Goal: Task Accomplishment & Management: Use online tool/utility

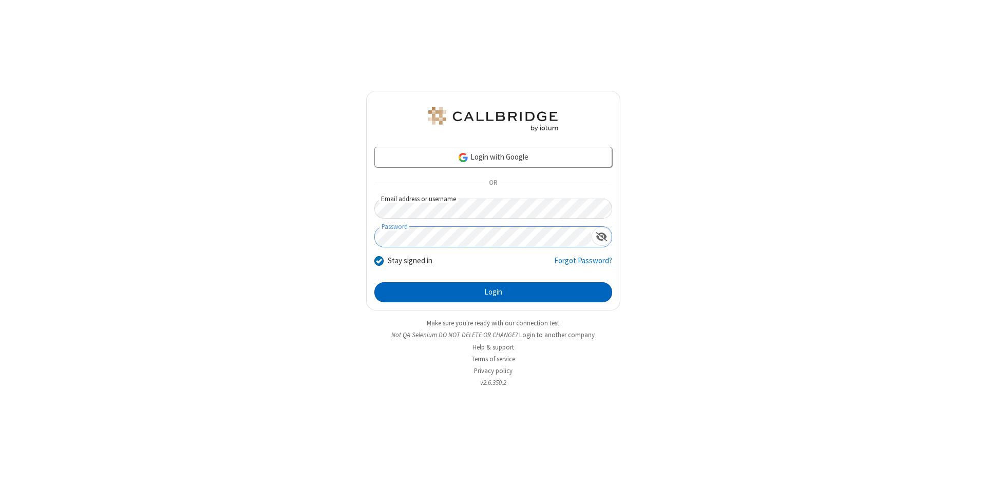
click at [493, 293] on button "Login" at bounding box center [493, 292] width 238 height 21
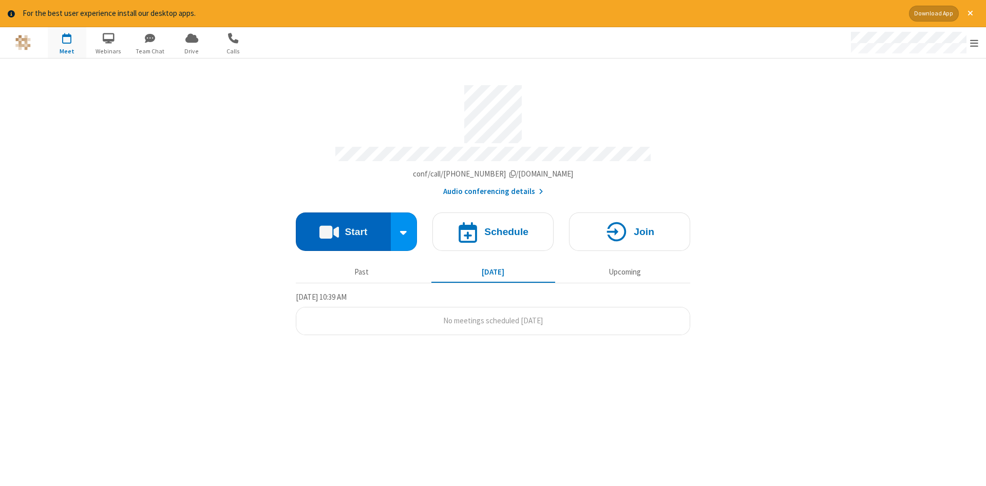
click at [343, 228] on button "Start" at bounding box center [343, 232] width 95 height 39
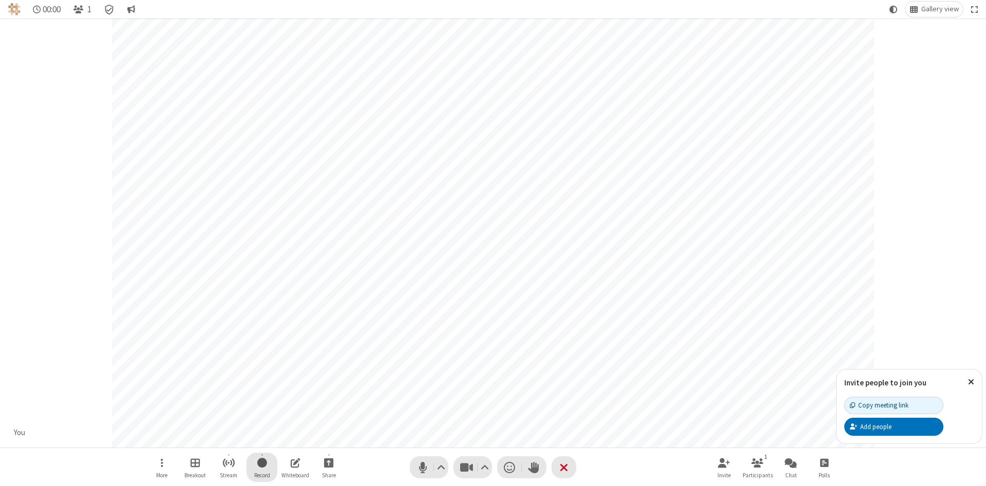
click at [262, 467] on span "Start recording" at bounding box center [262, 463] width 10 height 13
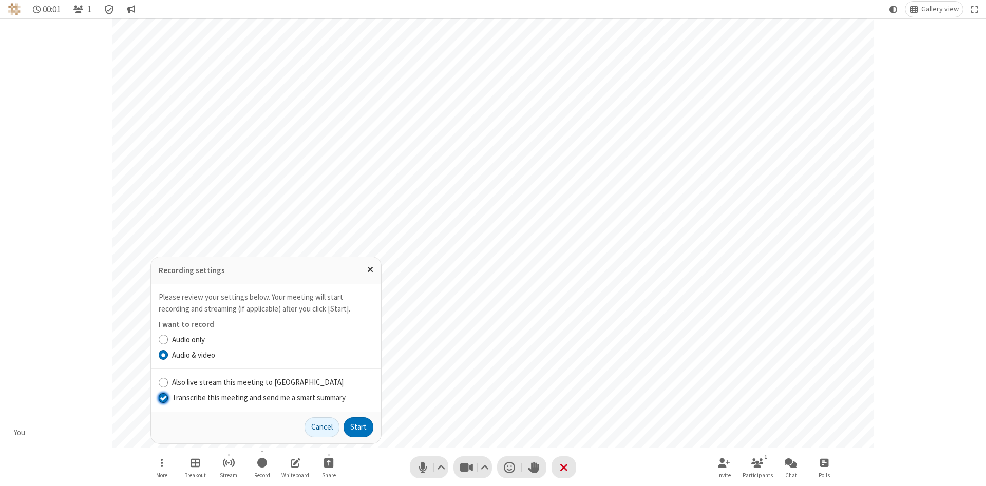
click at [163, 398] on input "Transcribe this meeting and send me a smart summary" at bounding box center [164, 397] width 10 height 11
click at [358, 427] on button "Start" at bounding box center [359, 428] width 30 height 21
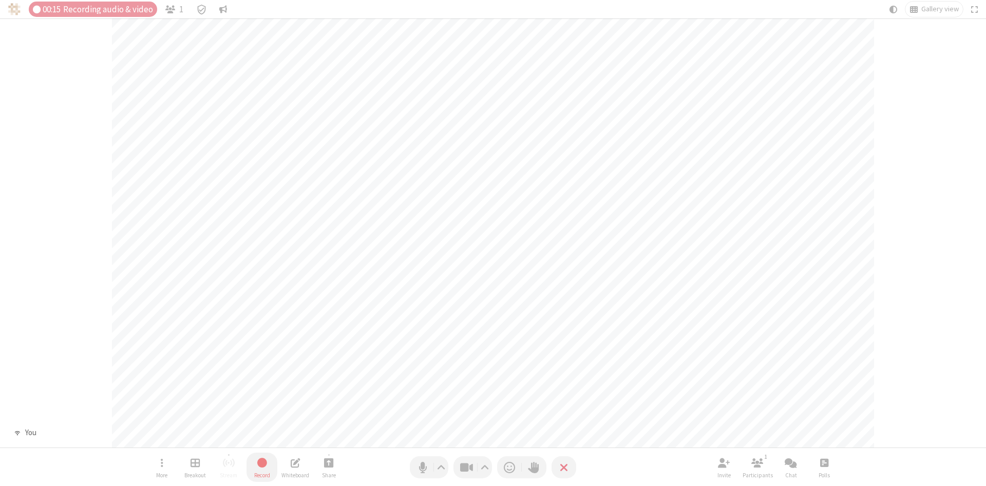
click at [262, 467] on span "Stop recording" at bounding box center [262, 463] width 12 height 13
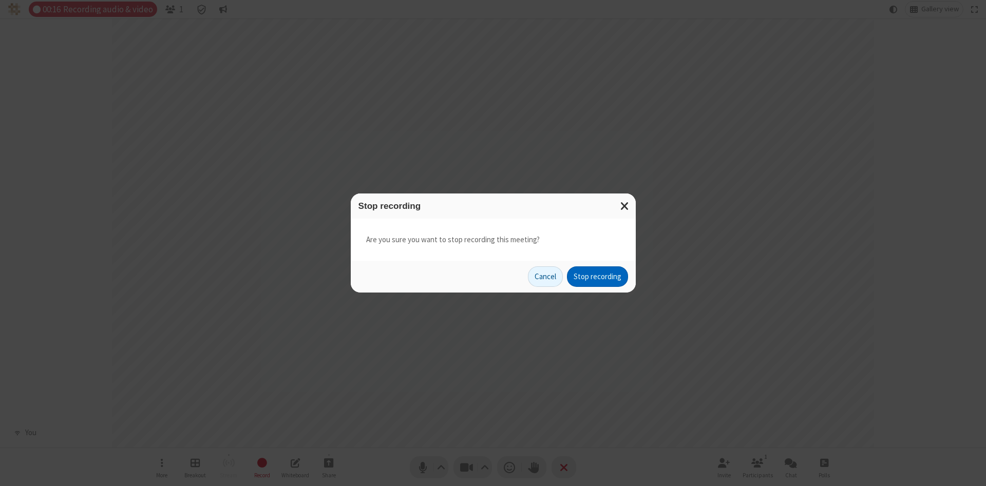
click at [597, 277] on button "Stop recording" at bounding box center [597, 277] width 61 height 21
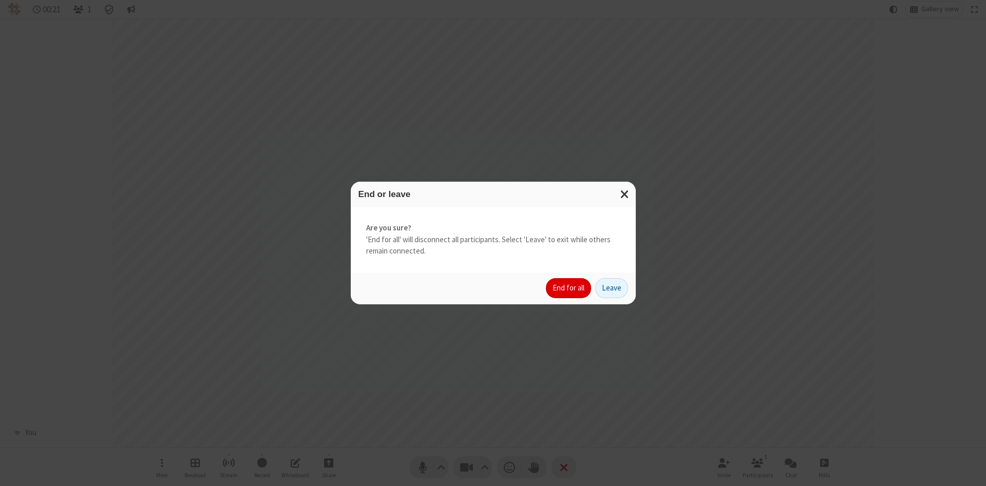
click at [569, 288] on button "End for all" at bounding box center [568, 288] width 45 height 21
